Goal: Information Seeking & Learning: Find specific fact

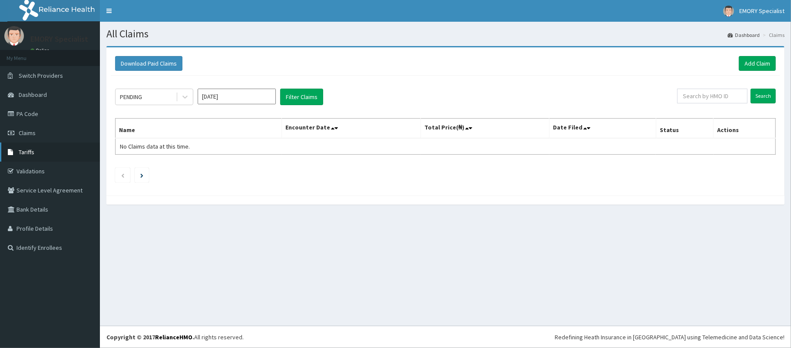
click at [26, 151] on span "Tariffs" at bounding box center [27, 152] width 16 height 8
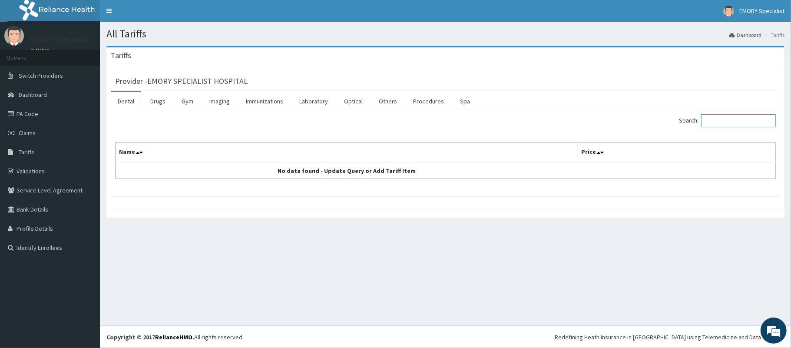
click at [722, 122] on input "Search:" at bounding box center [738, 120] width 75 height 13
type input "A"
click at [725, 119] on input "Search:" at bounding box center [738, 120] width 75 height 13
type input "GLU"
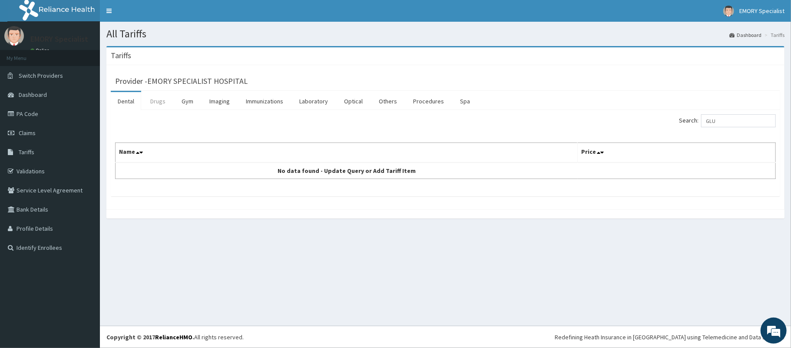
click at [159, 102] on link "Drugs" at bounding box center [157, 101] width 29 height 18
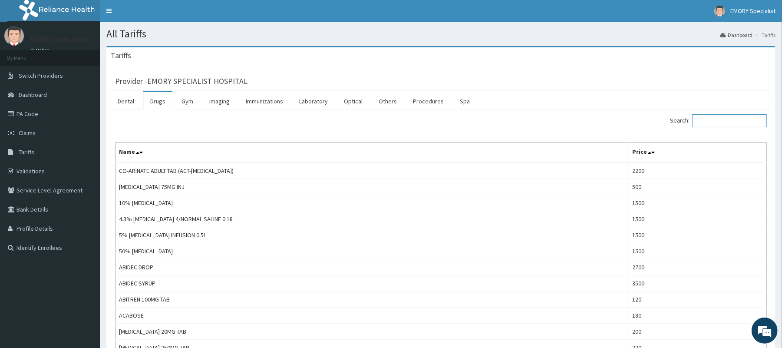
click at [734, 121] on input "Search:" at bounding box center [729, 120] width 75 height 13
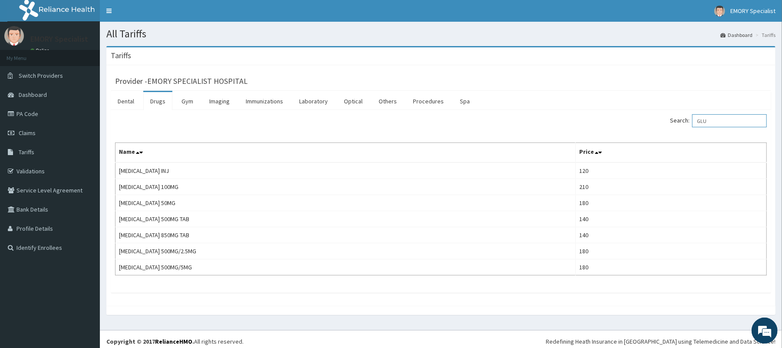
click at [722, 117] on input "GLU" at bounding box center [729, 120] width 75 height 13
type input "G"
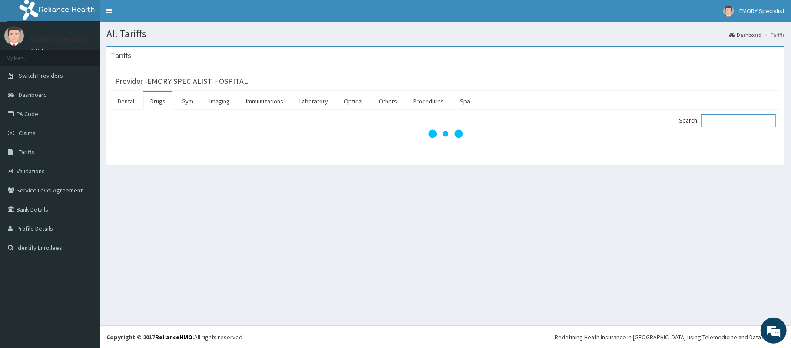
paste input "glucosamine,"
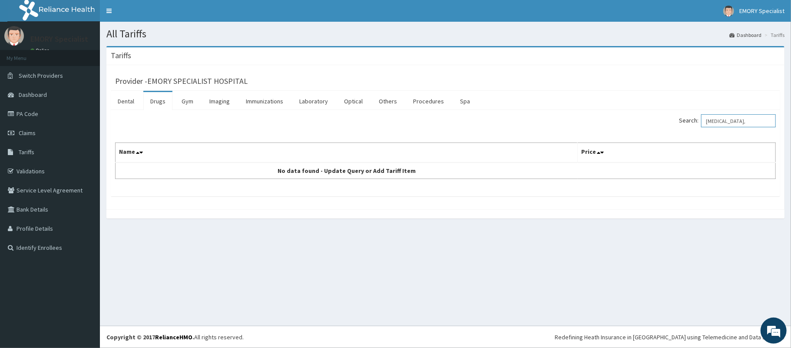
type input "glucosamine,"
click at [161, 102] on link "Drugs" at bounding box center [157, 101] width 29 height 18
click at [715, 122] on input "Search:" at bounding box center [738, 120] width 75 height 13
paste input "glucosamine,"
type input "glucosamine,"
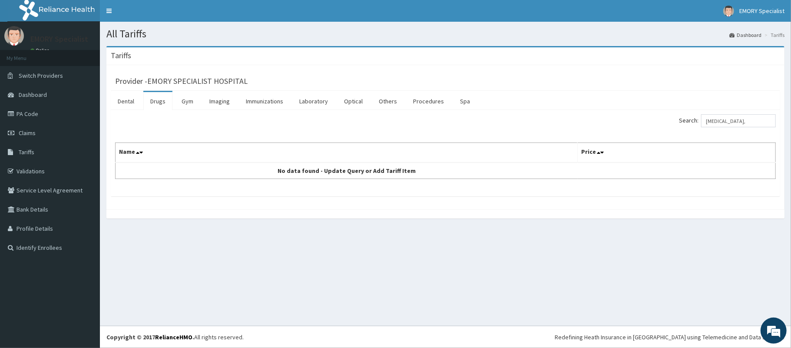
click at [159, 102] on link "Drugs" at bounding box center [157, 101] width 29 height 18
click at [728, 125] on input "Search:" at bounding box center [738, 120] width 75 height 13
paste input "glucosamine,"
type input "g"
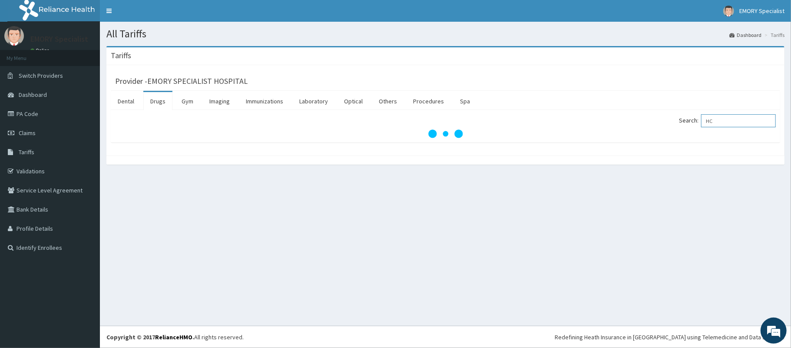
type input "H"
type input "Q"
type input "ARTHO"
click at [40, 169] on link "Validations" at bounding box center [50, 170] width 100 height 19
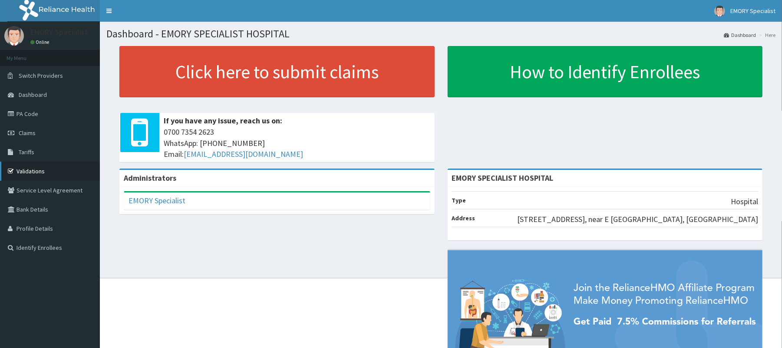
click at [31, 169] on link "Validations" at bounding box center [50, 170] width 100 height 19
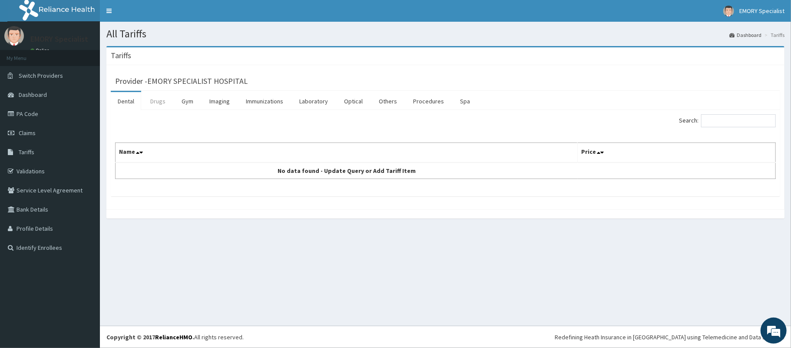
click at [159, 101] on link "Drugs" at bounding box center [157, 101] width 29 height 18
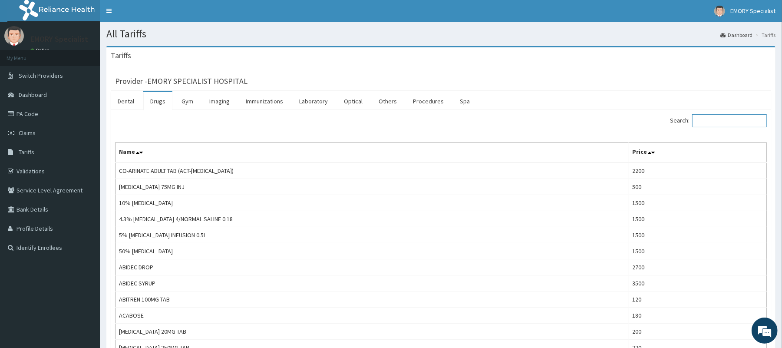
click at [728, 120] on input "Search:" at bounding box center [729, 120] width 75 height 13
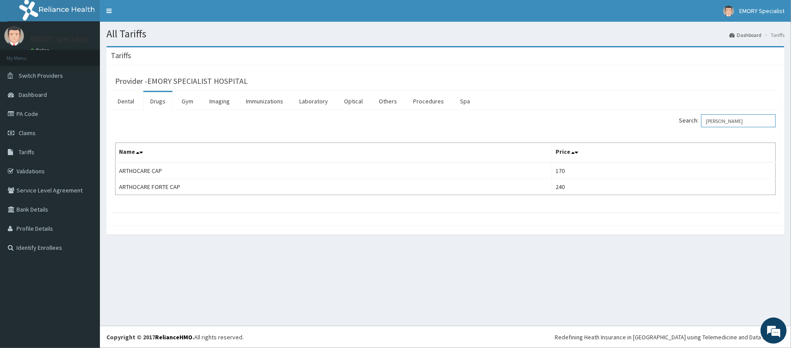
click at [730, 119] on input "ARTHO" at bounding box center [738, 120] width 75 height 13
type input "A"
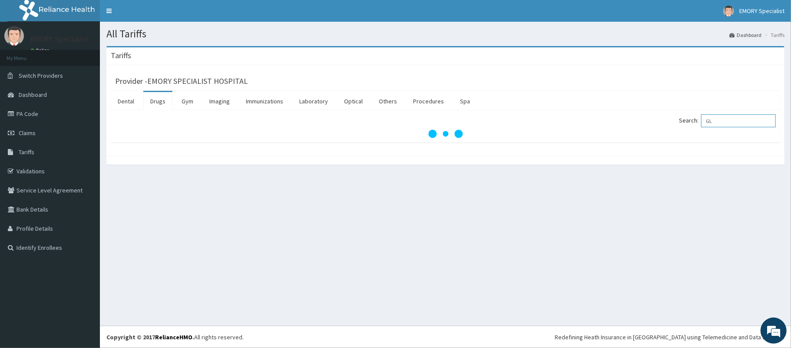
type input "G"
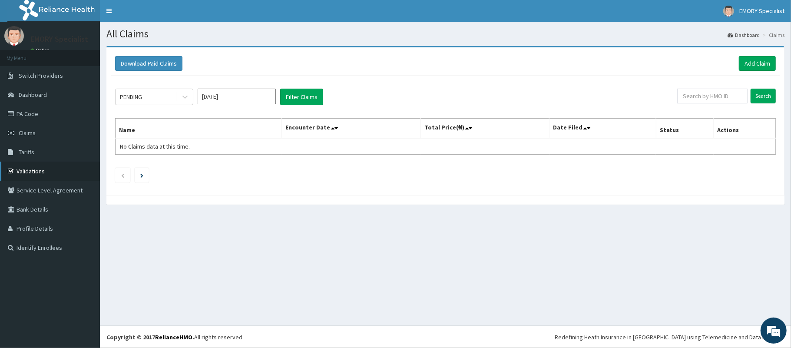
click at [43, 170] on link "Validations" at bounding box center [50, 170] width 100 height 19
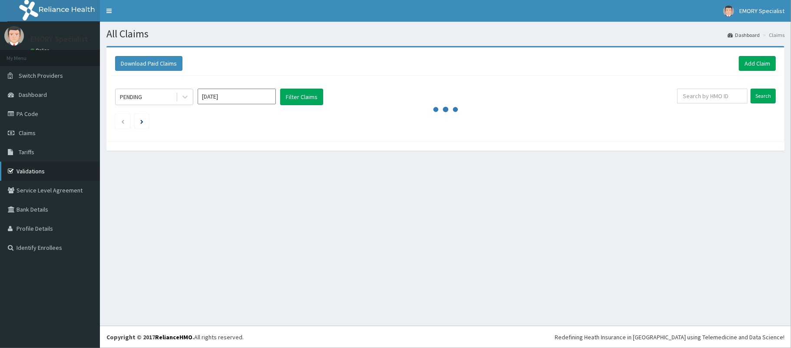
click at [37, 169] on link "Validations" at bounding box center [50, 170] width 100 height 19
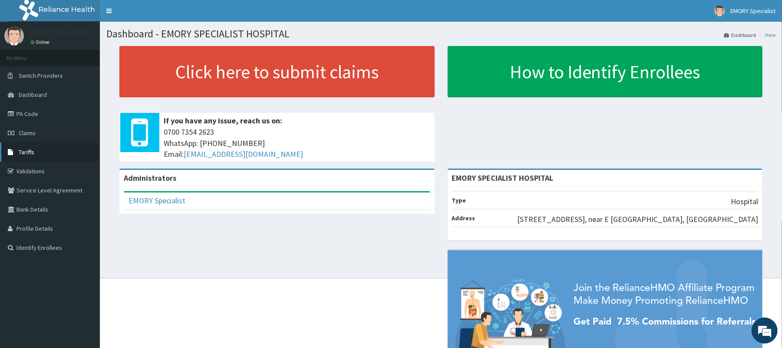
click at [28, 153] on span "Tariffs" at bounding box center [27, 152] width 16 height 8
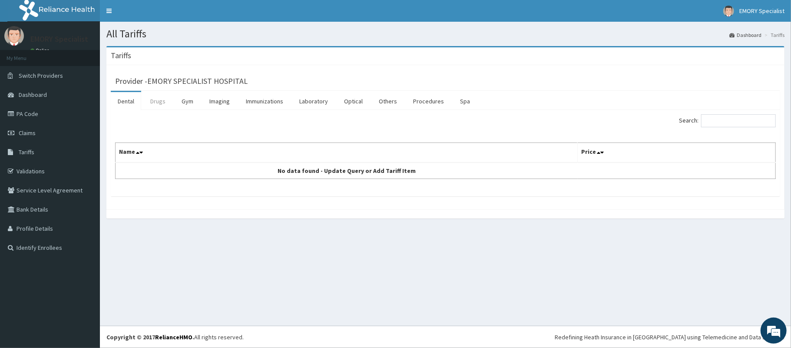
click at [160, 102] on link "Drugs" at bounding box center [157, 101] width 29 height 18
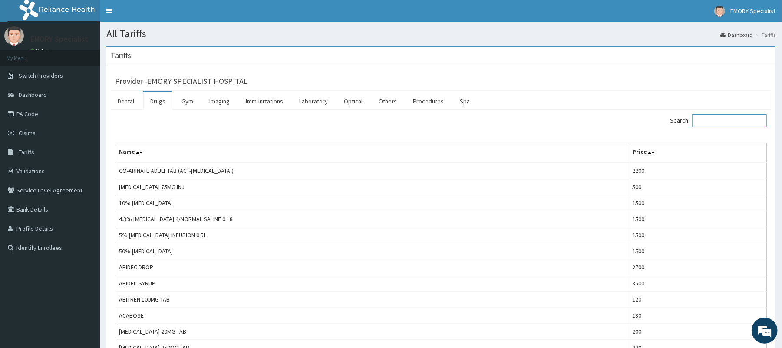
click at [727, 123] on input "Search:" at bounding box center [729, 120] width 75 height 13
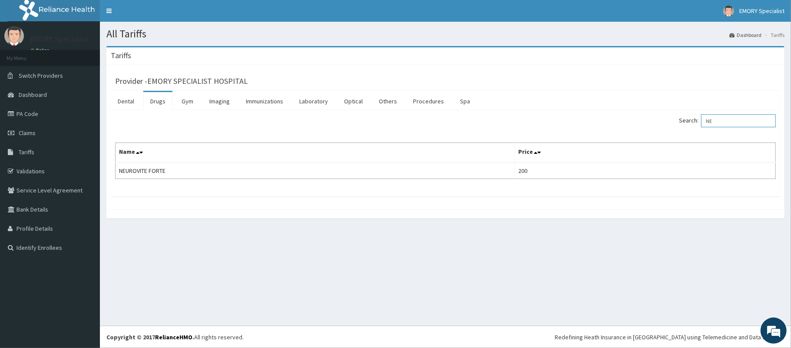
type input "N"
type input "GLUS"
click at [158, 101] on link "Drugs" at bounding box center [157, 101] width 29 height 18
click at [723, 121] on input "Search:" at bounding box center [738, 120] width 75 height 13
type input "GLUS"
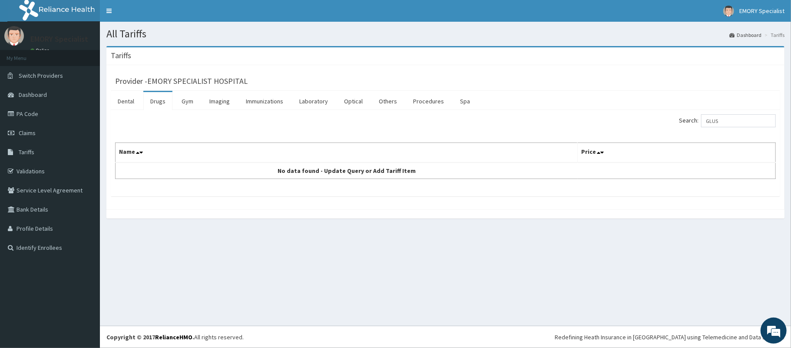
click at [158, 103] on link "Drugs" at bounding box center [157, 101] width 29 height 18
click at [164, 104] on link "Drugs" at bounding box center [157, 101] width 29 height 18
click at [725, 121] on input "Search:" at bounding box center [738, 120] width 75 height 13
click at [158, 102] on link "Drugs" at bounding box center [157, 101] width 29 height 18
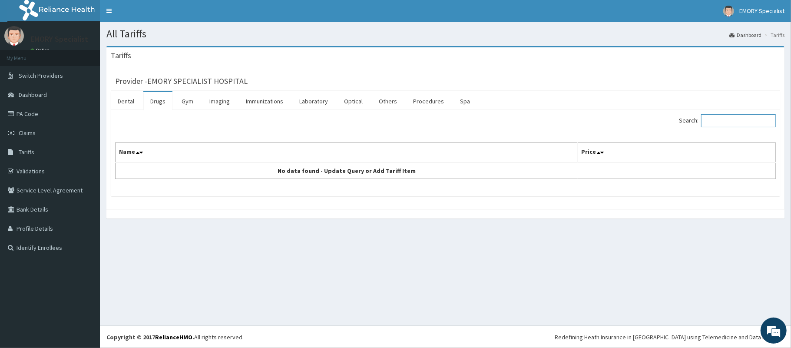
click at [716, 121] on input "Search:" at bounding box center [738, 120] width 75 height 13
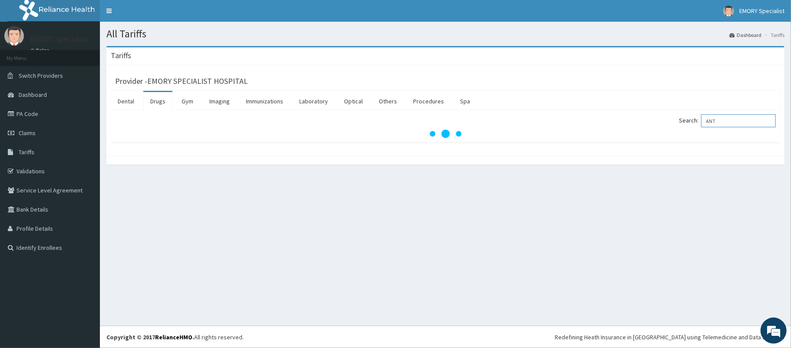
type input "ANT"
click at [556, 77] on div "Provider - EMORY SPECIALIST HOSPITAL" at bounding box center [445, 80] width 660 height 12
